Goal: Task Accomplishment & Management: Complete application form

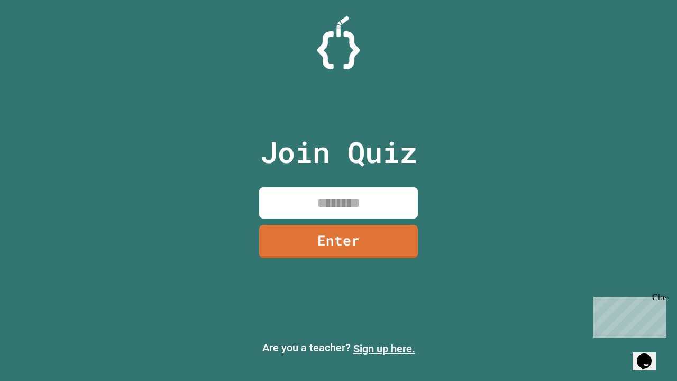
click at [384, 348] on link "Sign up here." at bounding box center [384, 348] width 62 height 13
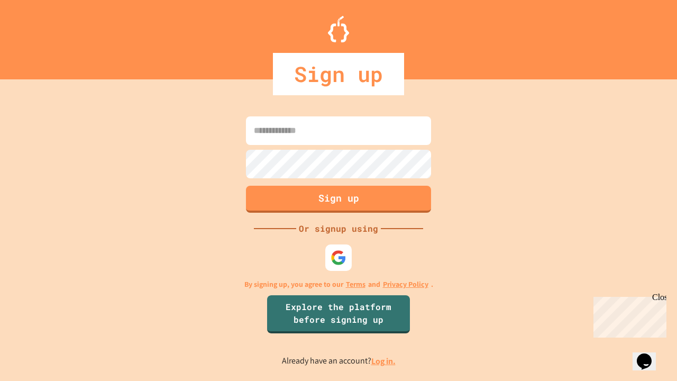
click at [384, 360] on link "Log in." at bounding box center [383, 360] width 24 height 11
